Goal: Check status: Check status

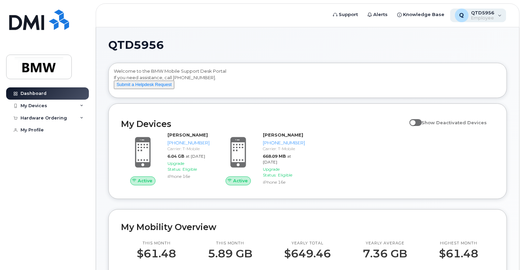
click at [499, 15] on div "Q QTD5956 Employee" at bounding box center [478, 16] width 56 height 14
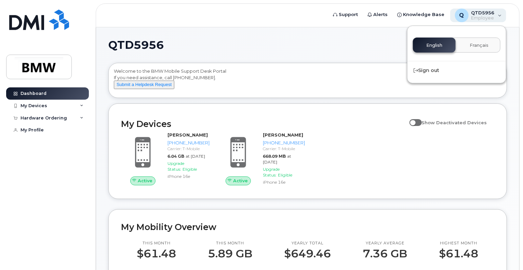
click at [500, 15] on div "Q QTD5956 Employee" at bounding box center [478, 16] width 56 height 14
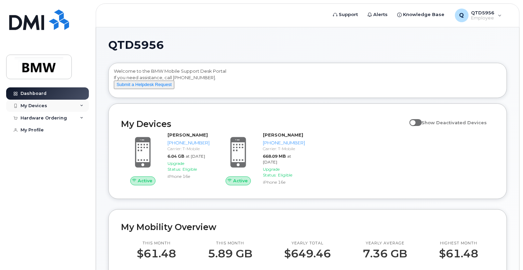
click at [68, 106] on div "My Devices" at bounding box center [47, 106] width 83 height 12
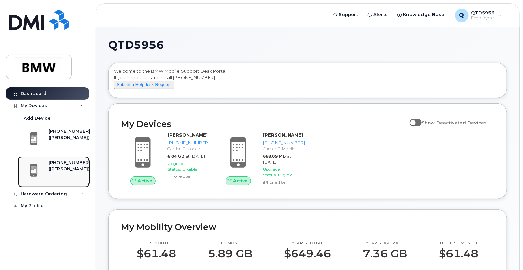
click at [74, 171] on div "([PERSON_NAME])" at bounding box center [70, 169] width 42 height 6
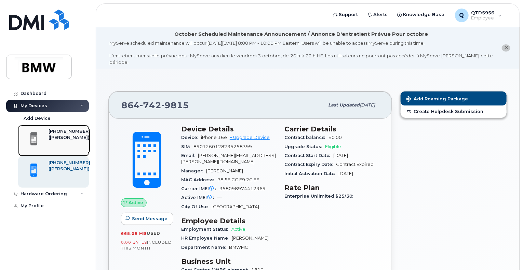
click at [61, 141] on div "([PERSON_NAME])" at bounding box center [70, 138] width 42 height 6
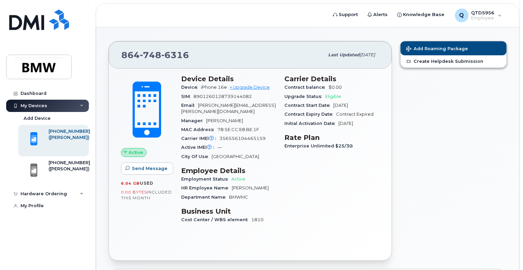
scroll to position [34, 0]
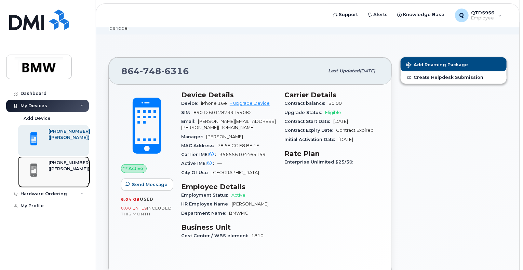
click at [63, 169] on div "([PERSON_NAME])" at bounding box center [70, 169] width 42 height 6
